Goal: Information Seeking & Learning: Find specific fact

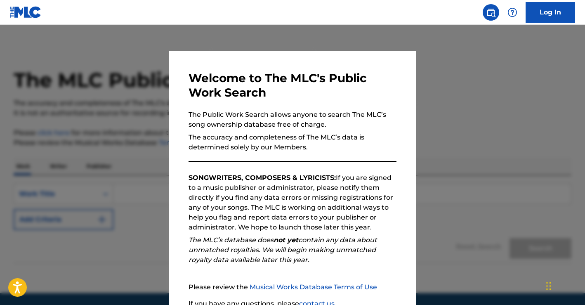
scroll to position [73, 0]
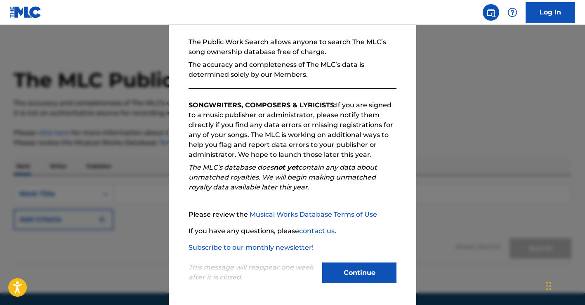
click at [334, 275] on button "Continue" at bounding box center [359, 272] width 74 height 21
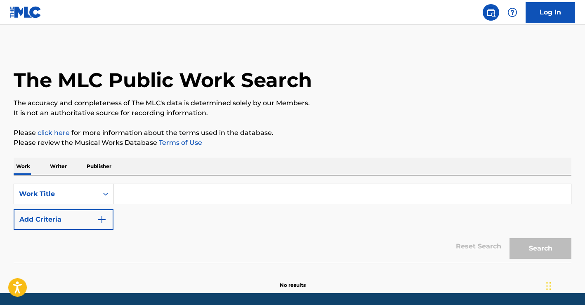
click at [134, 191] on input "Search Form" at bounding box center [341, 194] width 457 height 20
click at [78, 225] on button "Add Criteria" at bounding box center [64, 219] width 100 height 21
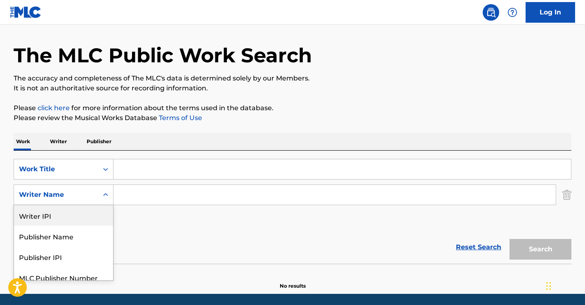
click at [82, 205] on div "Writer IPI, 1 of 5. 5 results available. Use Up and Down to choose options, pre…" at bounding box center [64, 194] width 100 height 21
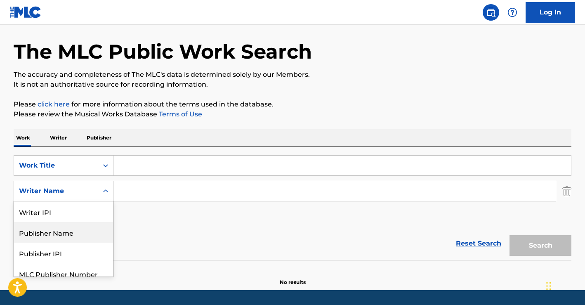
scroll to position [28, 0]
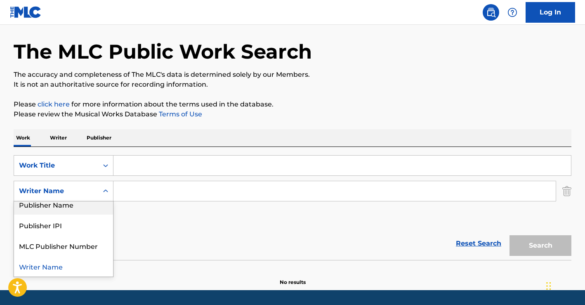
click at [153, 189] on input "Search Form" at bounding box center [334, 191] width 442 height 20
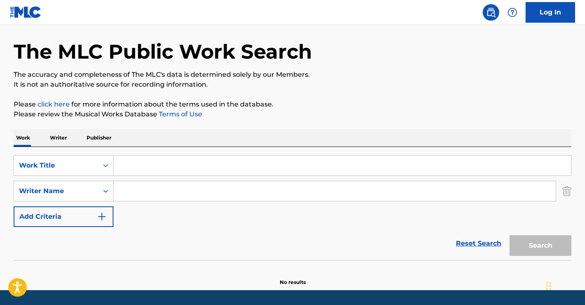
click at [138, 161] on input "Search Form" at bounding box center [341, 165] width 457 height 20
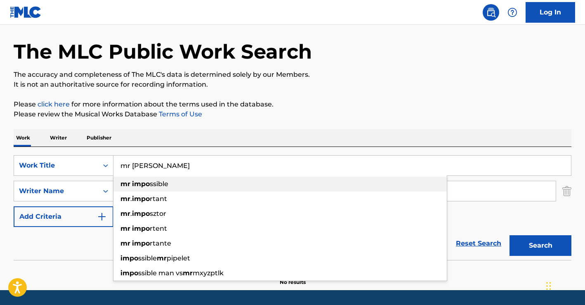
click at [150, 188] on div "mr [PERSON_NAME] ssible" at bounding box center [279, 183] width 333 height 15
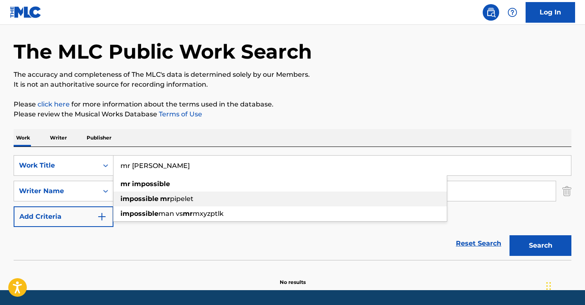
click at [141, 193] on div "impossible mr [PERSON_NAME]" at bounding box center [279, 198] width 333 height 15
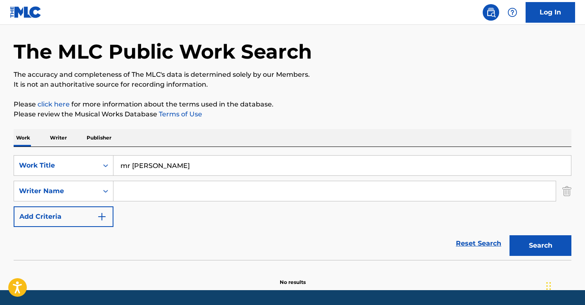
drag, startPoint x: 193, startPoint y: 166, endPoint x: 197, endPoint y: 165, distance: 5.1
click at [193, 166] on input "mr [PERSON_NAME]" at bounding box center [341, 165] width 457 height 20
drag, startPoint x: 197, startPoint y: 165, endPoint x: 158, endPoint y: 165, distance: 39.2
click at [158, 165] on input "mr [PERSON_NAME]" at bounding box center [341, 165] width 457 height 20
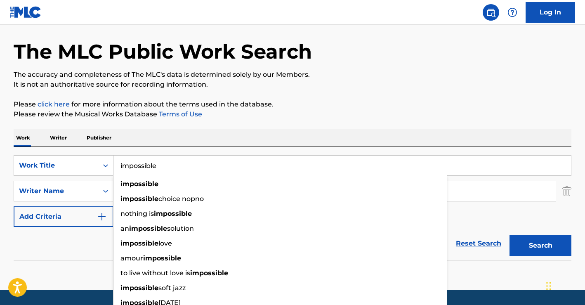
click at [115, 165] on input "impossible" at bounding box center [341, 165] width 457 height 20
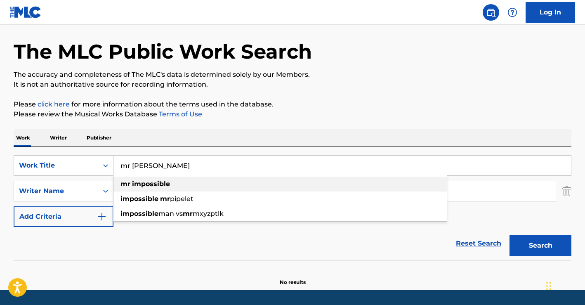
type input "mr [PERSON_NAME]"
click at [164, 182] on strong "impossible" at bounding box center [151, 184] width 38 height 8
click at [142, 190] on div "mr [PERSON_NAME]" at bounding box center [279, 183] width 333 height 15
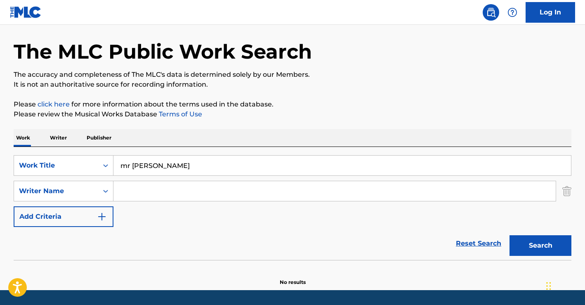
click at [147, 189] on input "Search Form" at bounding box center [334, 191] width 442 height 20
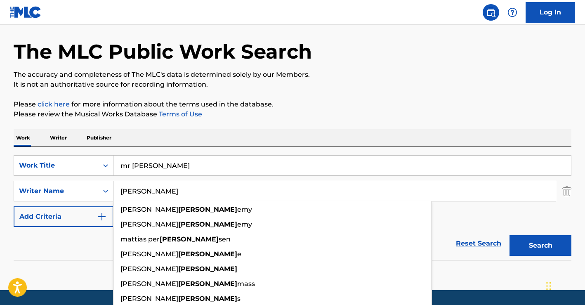
type input "[PERSON_NAME]"
click at [531, 235] on button "Search" at bounding box center [540, 245] width 62 height 21
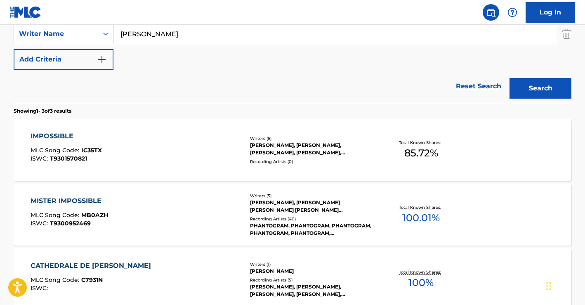
scroll to position [221, 0]
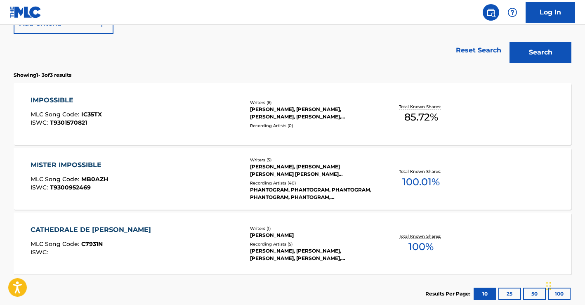
click at [171, 175] on div "MISTER IMPOSSIBLE MLC Song Code : MB0AZH ISWC : T9300952469" at bounding box center [137, 178] width 212 height 37
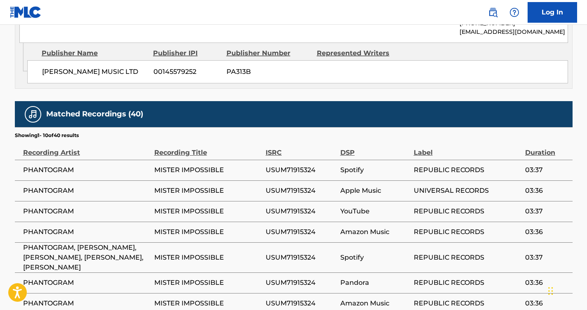
scroll to position [1385, 0]
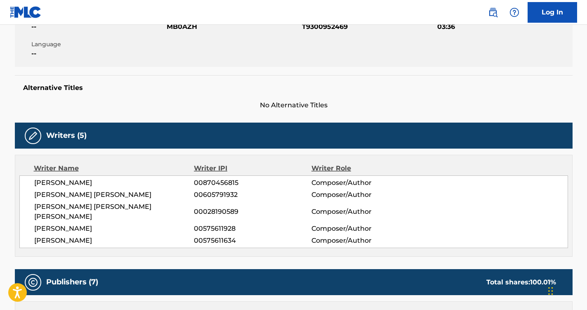
scroll to position [0, 0]
